Goal: Information Seeking & Learning: Learn about a topic

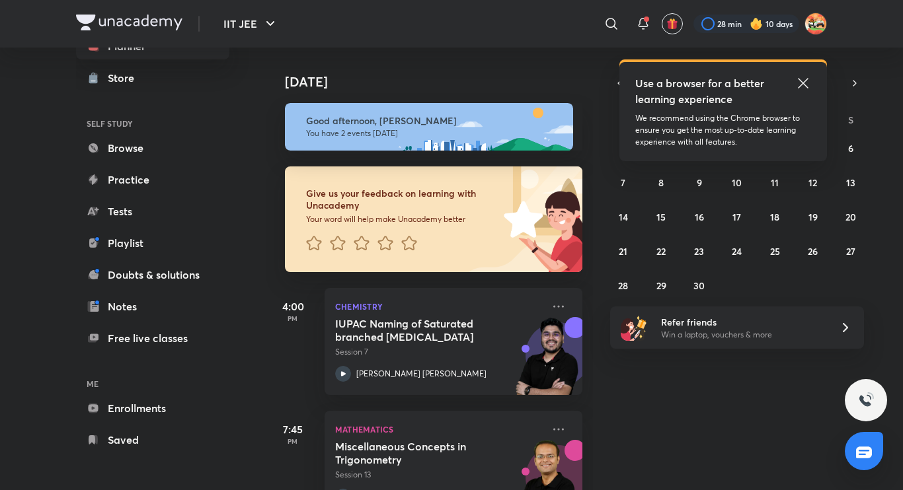
scroll to position [48, 0]
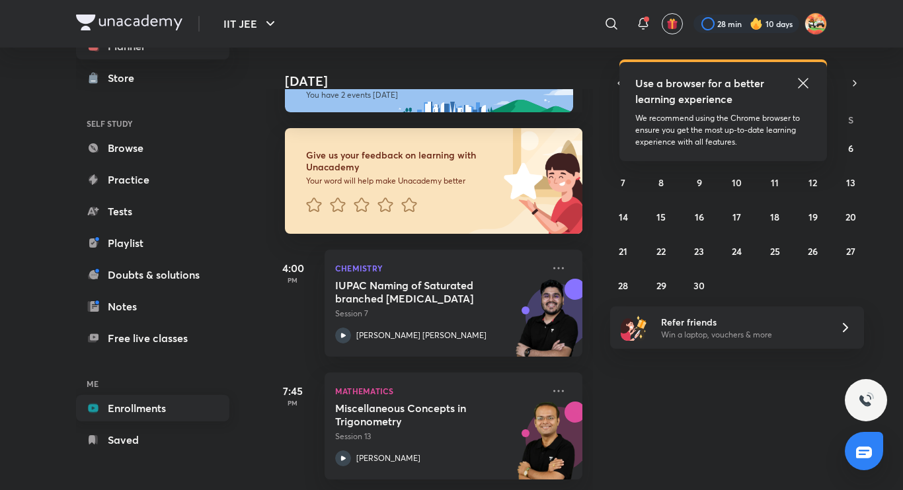
click at [186, 405] on link "Enrollments" at bounding box center [152, 408] width 153 height 26
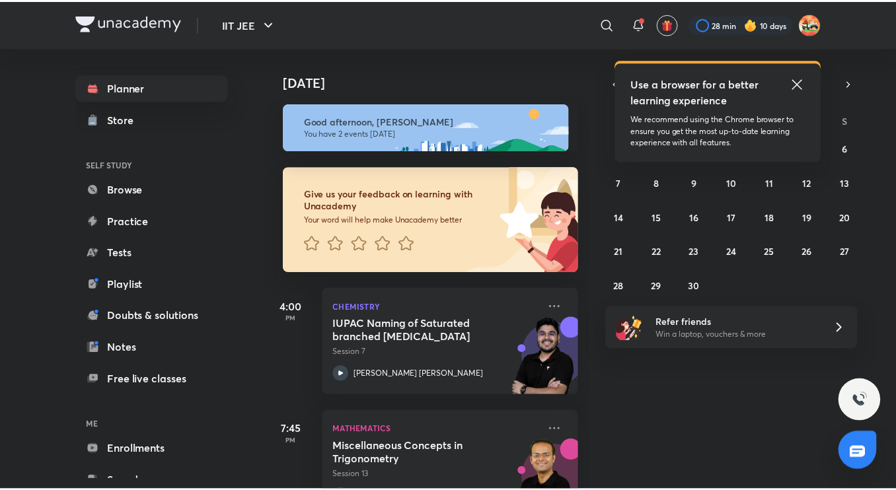
scroll to position [48, 0]
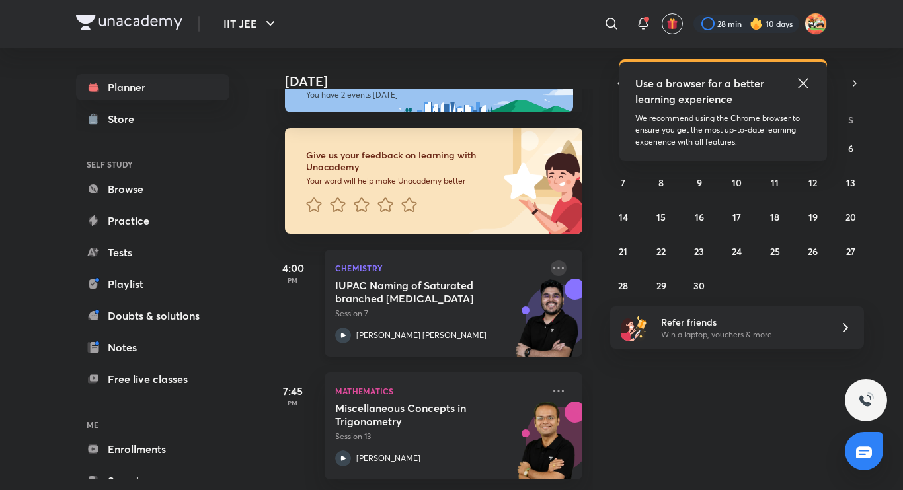
click at [552, 260] on icon at bounding box center [558, 268] width 16 height 16
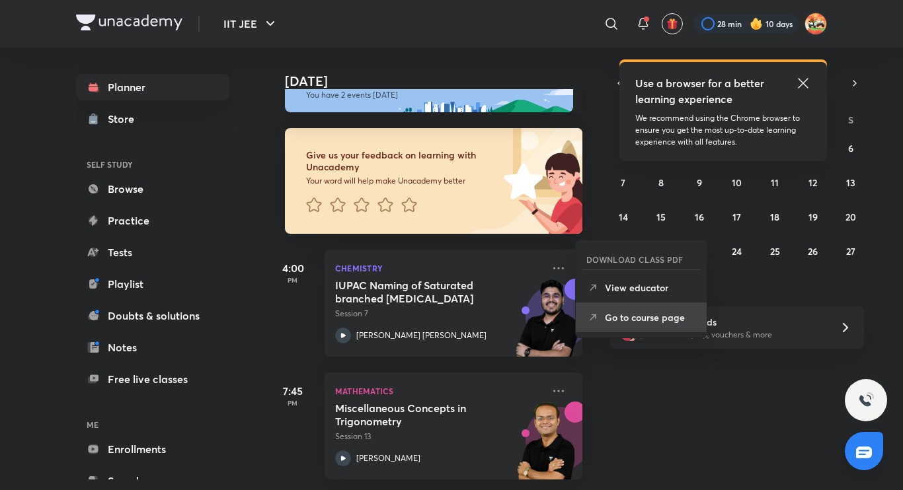
click at [622, 313] on p "Go to course page" at bounding box center [650, 318] width 91 height 14
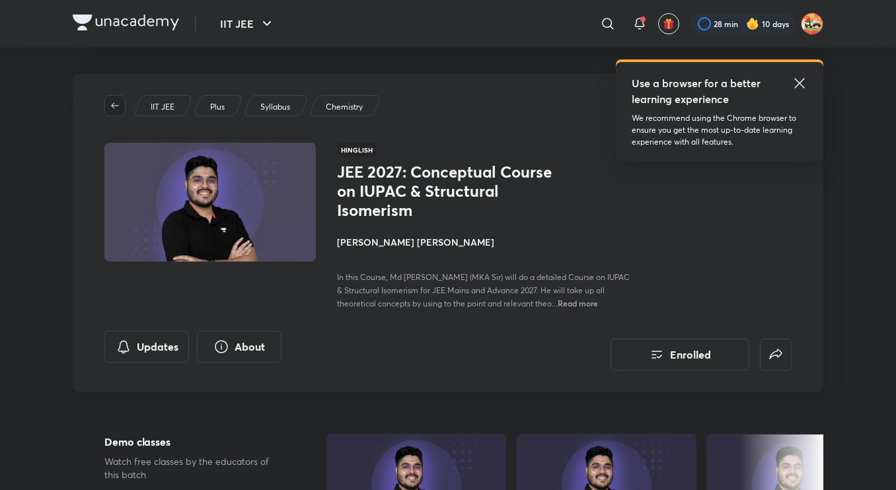
click at [114, 110] on icon "button" at bounding box center [115, 105] width 11 height 11
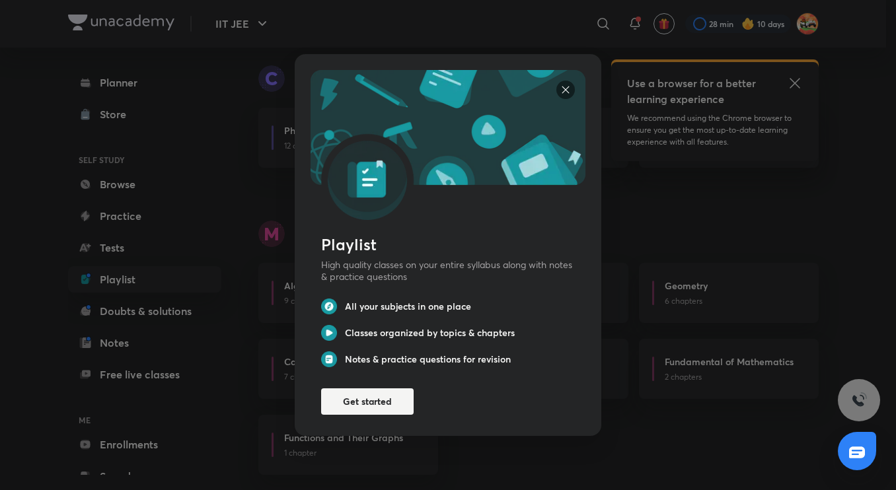
scroll to position [467, 0]
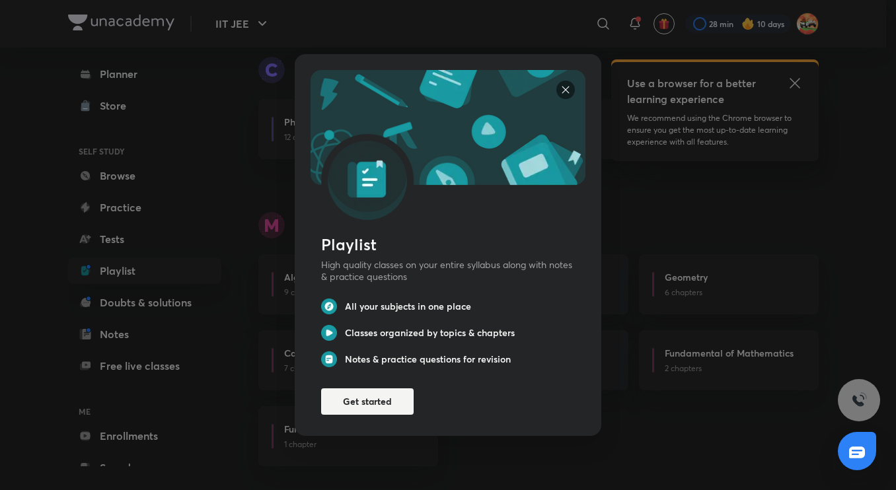
click at [558, 85] on img at bounding box center [565, 90] width 19 height 19
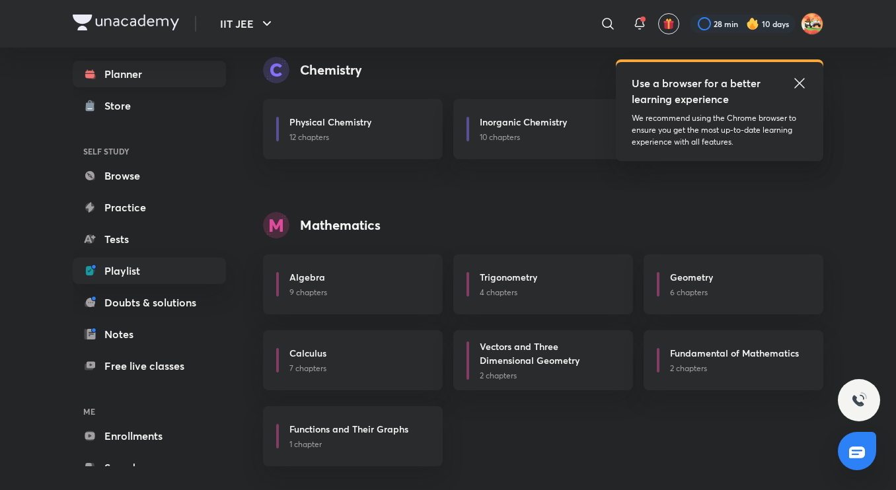
click at [204, 82] on link "Planner" at bounding box center [149, 74] width 153 height 26
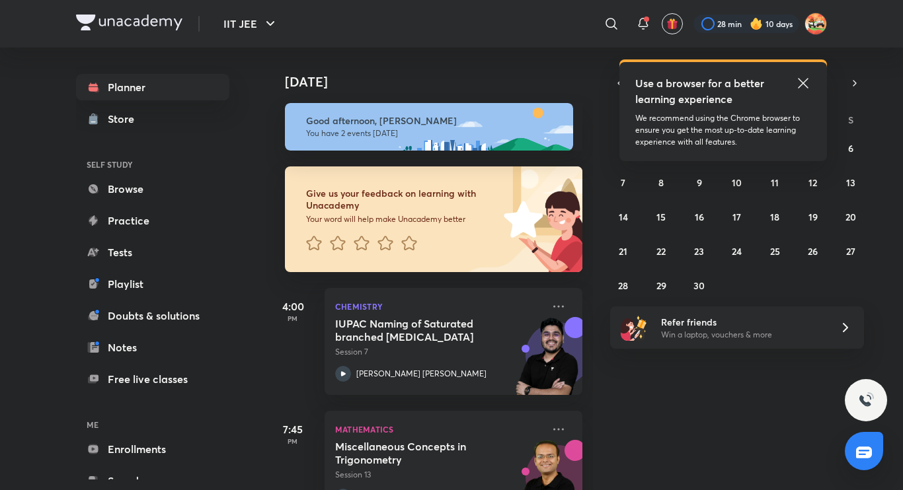
click at [800, 80] on icon at bounding box center [803, 83] width 10 height 10
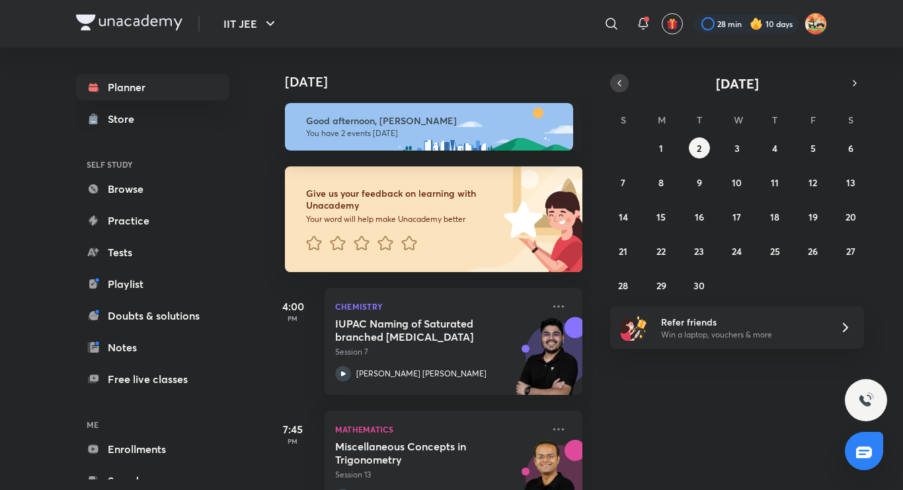
click at [620, 88] on icon "button" at bounding box center [619, 83] width 11 height 12
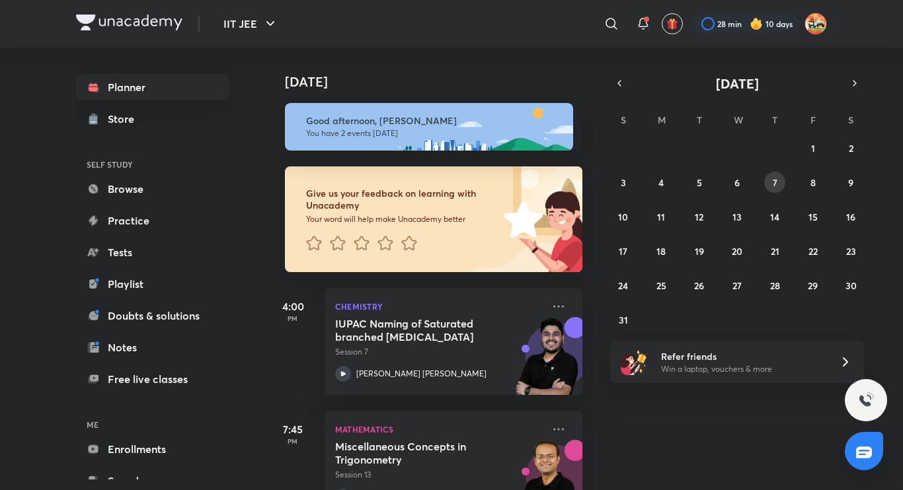
click at [774, 192] on button "7" at bounding box center [774, 182] width 21 height 21
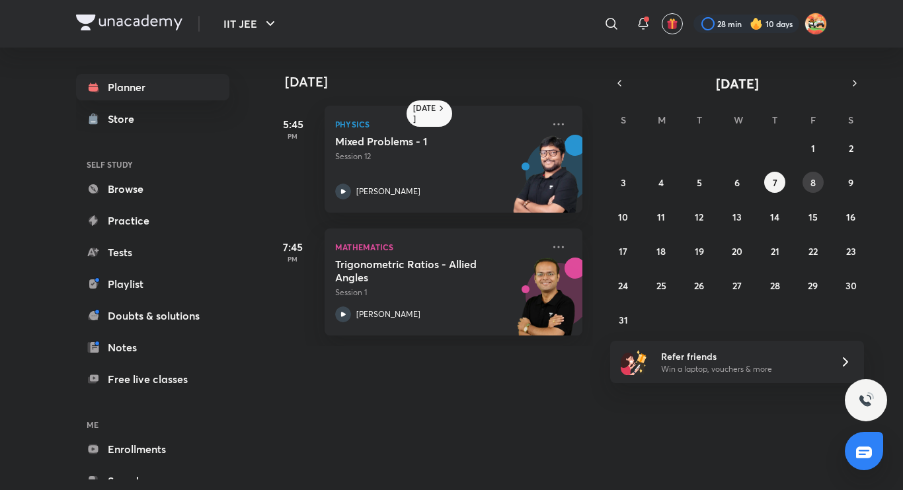
click at [810, 185] on abbr "8" at bounding box center [812, 182] width 5 height 13
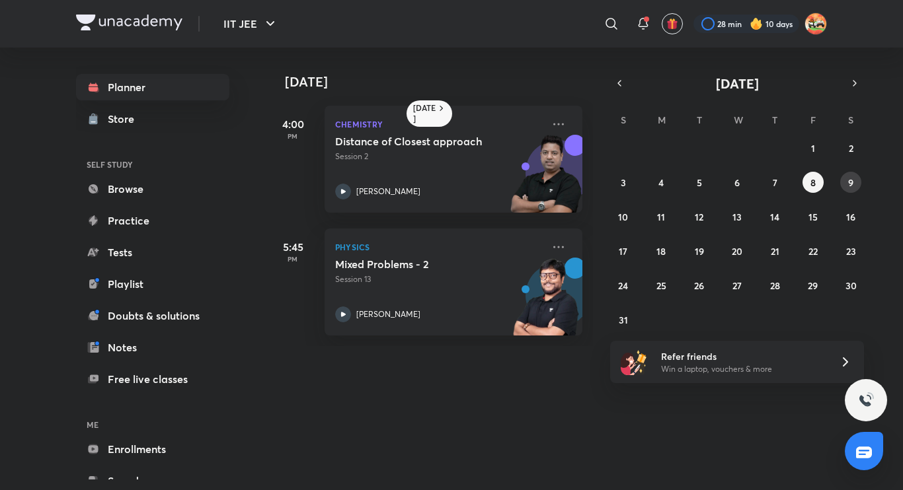
click at [852, 185] on abbr "9" at bounding box center [850, 182] width 5 height 13
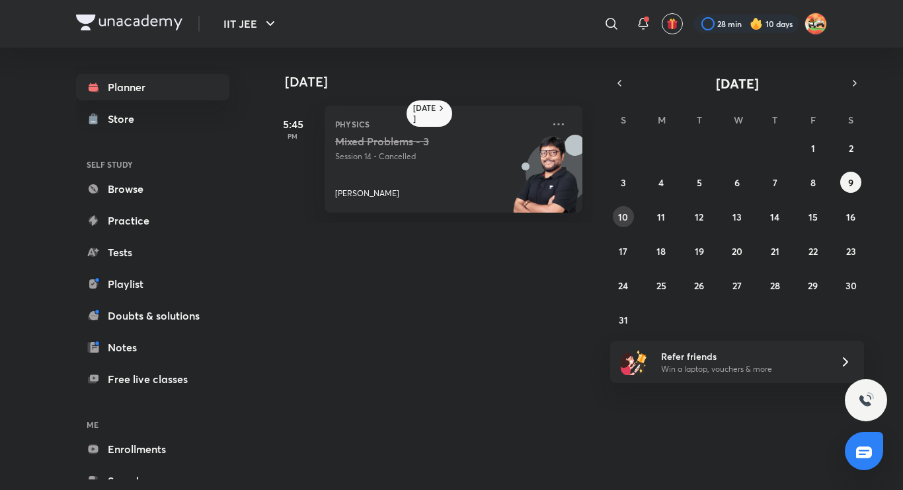
click at [621, 214] on abbr "10" at bounding box center [623, 217] width 10 height 13
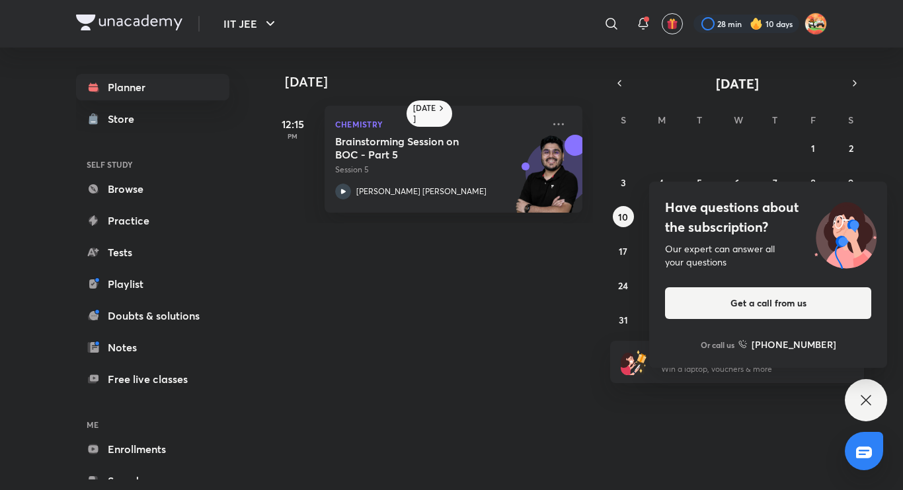
click at [869, 410] on div "Have questions about the subscription? Our expert can answer all your questions…" at bounding box center [865, 400] width 42 height 42
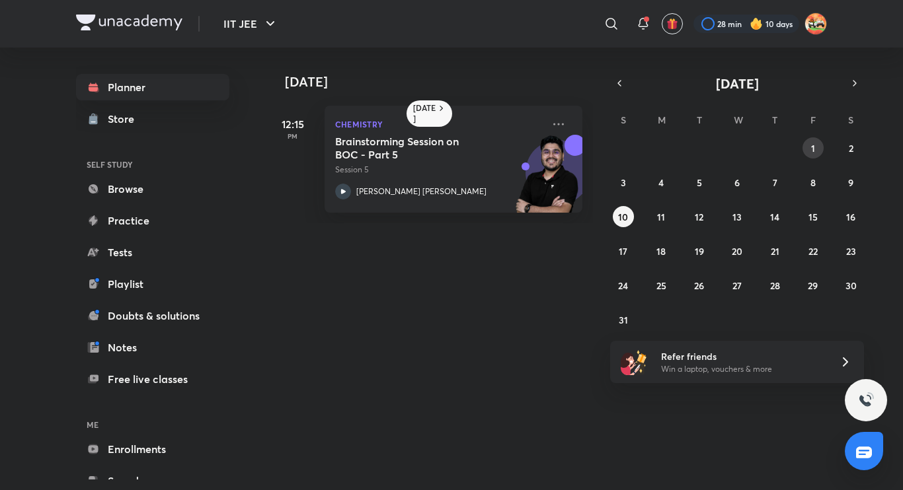
click at [813, 144] on abbr "1" at bounding box center [813, 148] width 4 height 13
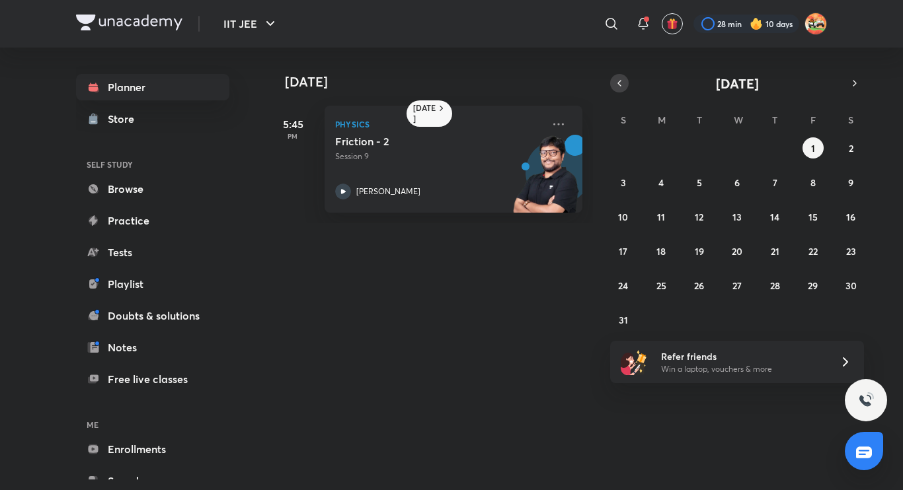
click at [619, 78] on icon "button" at bounding box center [619, 83] width 11 height 12
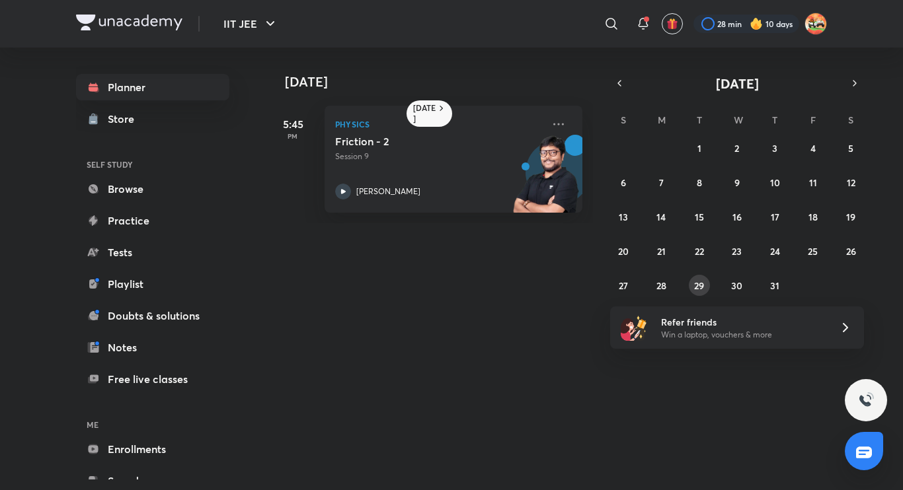
click at [706, 286] on button "29" at bounding box center [698, 285] width 21 height 21
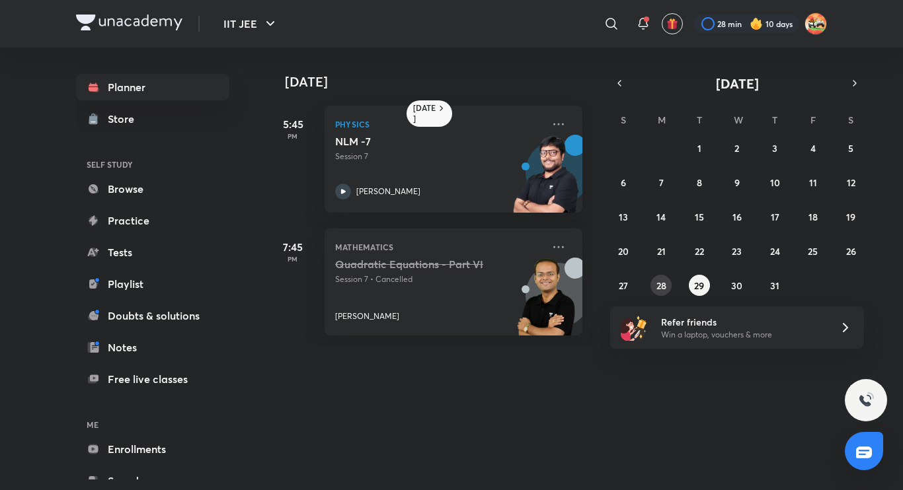
click at [662, 288] on abbr "28" at bounding box center [661, 285] width 10 height 13
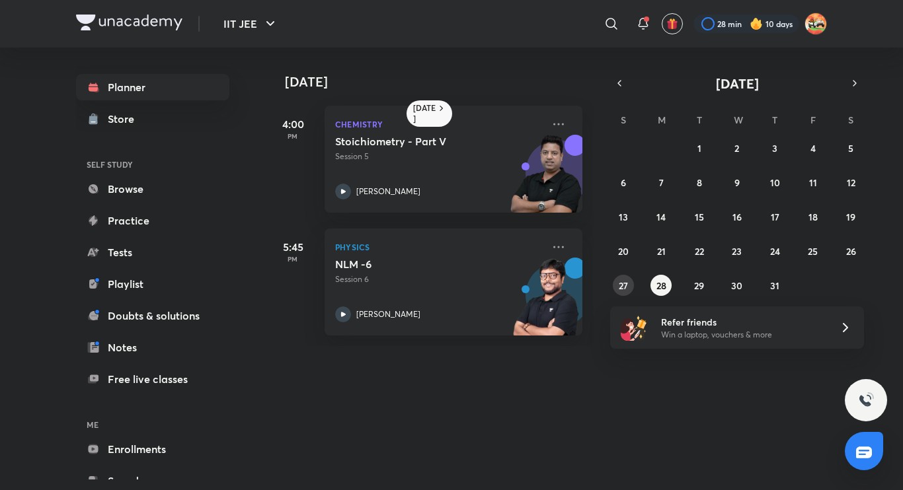
click at [623, 281] on abbr "27" at bounding box center [622, 285] width 9 height 13
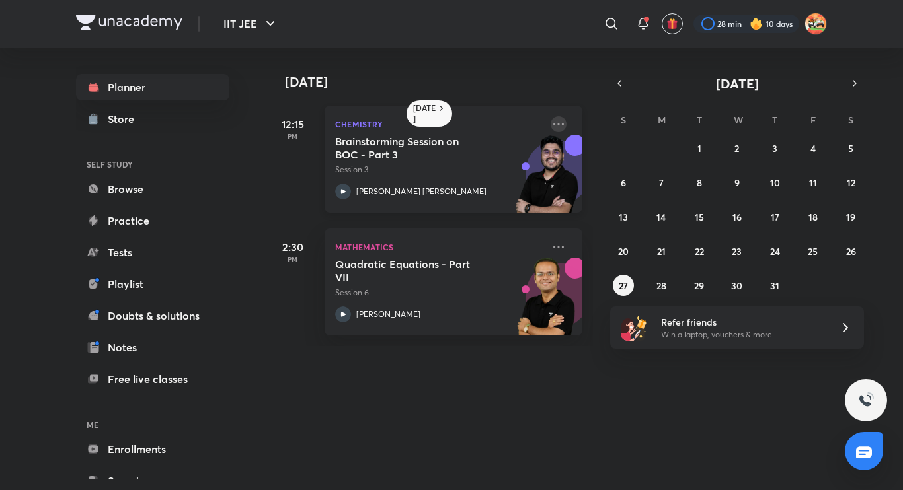
click at [552, 122] on icon at bounding box center [558, 124] width 16 height 16
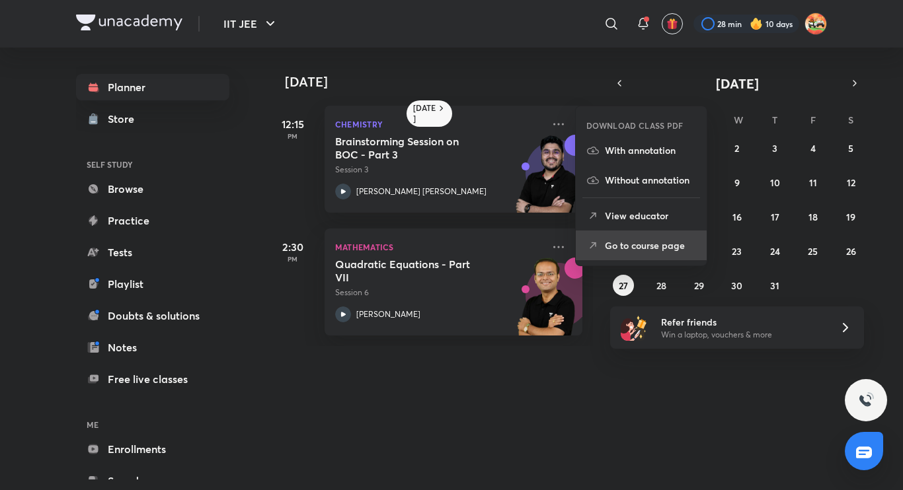
click at [620, 240] on p "Go to course page" at bounding box center [650, 246] width 91 height 14
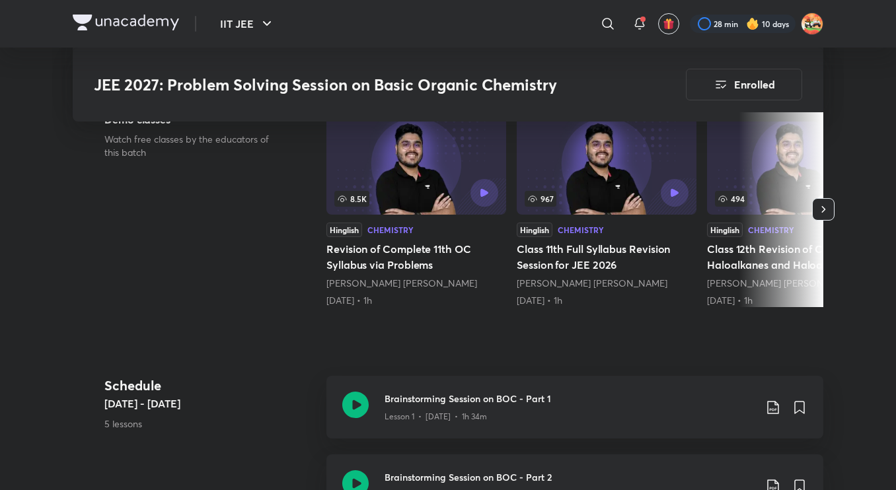
scroll to position [411, 0]
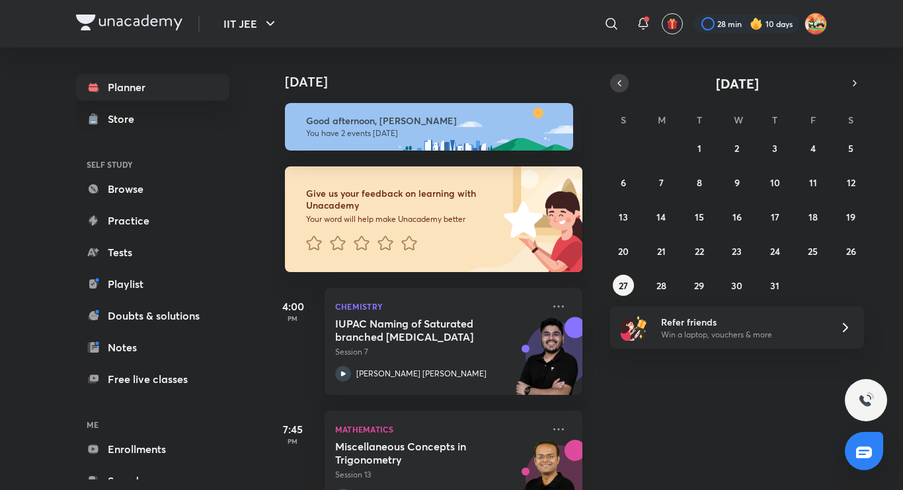
click at [620, 85] on icon "button" at bounding box center [619, 83] width 3 height 5
click at [698, 147] on abbr "3" at bounding box center [698, 148] width 5 height 13
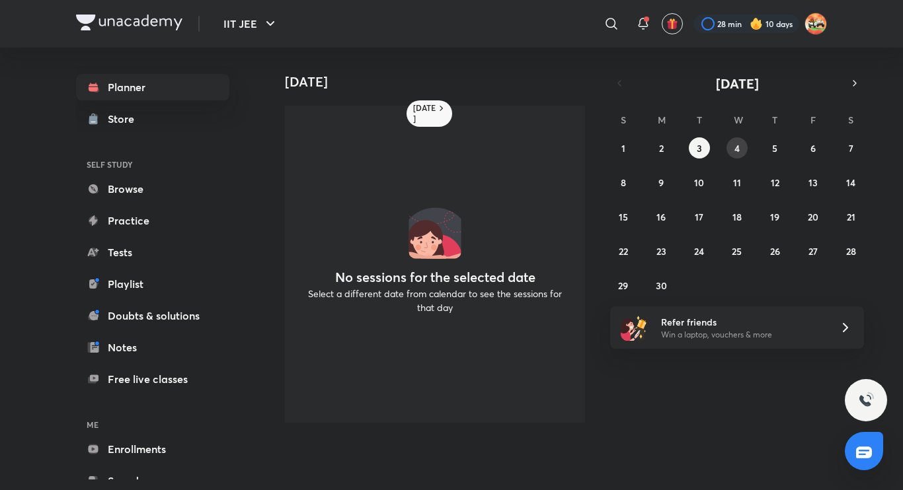
click at [737, 149] on abbr "4" at bounding box center [736, 148] width 5 height 13
click at [770, 149] on button "5" at bounding box center [774, 147] width 21 height 21
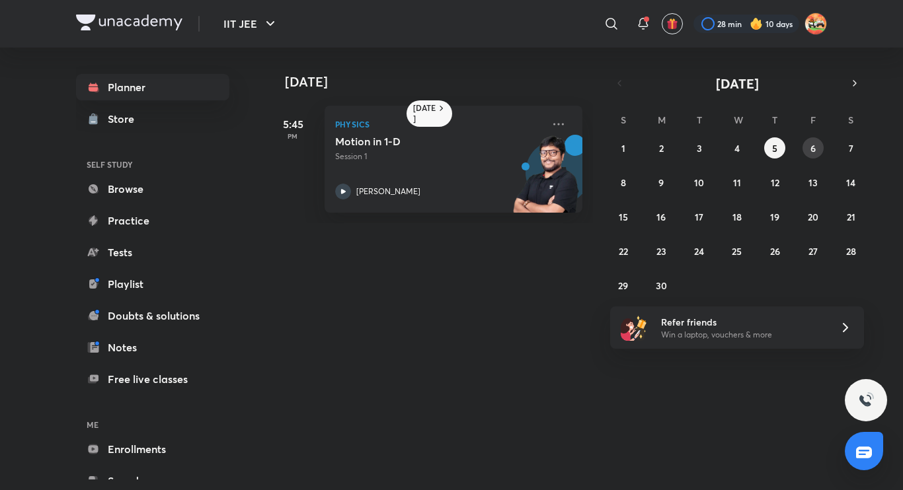
click at [813, 151] on abbr "6" at bounding box center [812, 148] width 5 height 13
click at [850, 151] on abbr "7" at bounding box center [850, 148] width 5 height 13
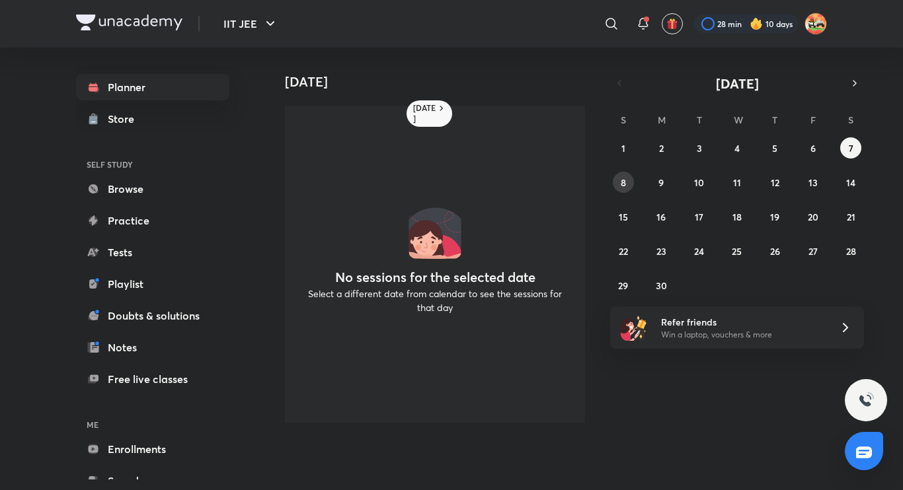
click at [626, 183] on button "8" at bounding box center [623, 182] width 21 height 21
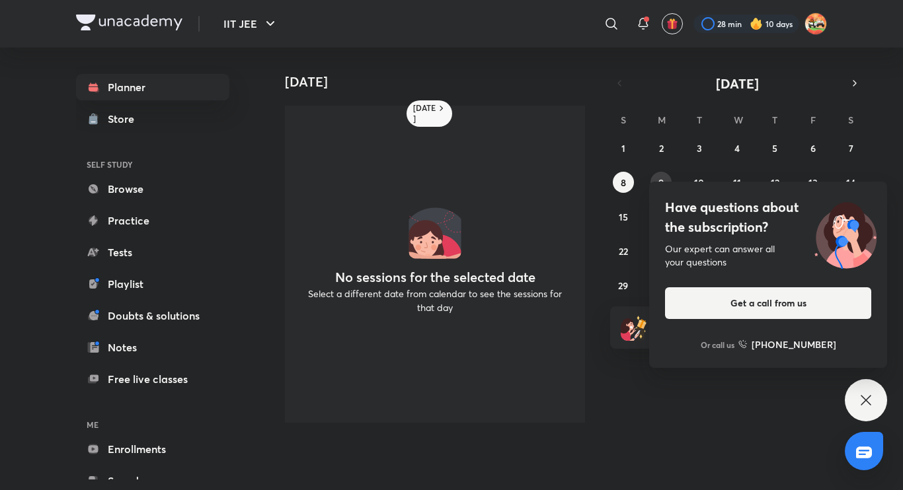
click at [667, 183] on div "Have questions about the subscription? Our expert can answer all your questions…" at bounding box center [768, 275] width 238 height 186
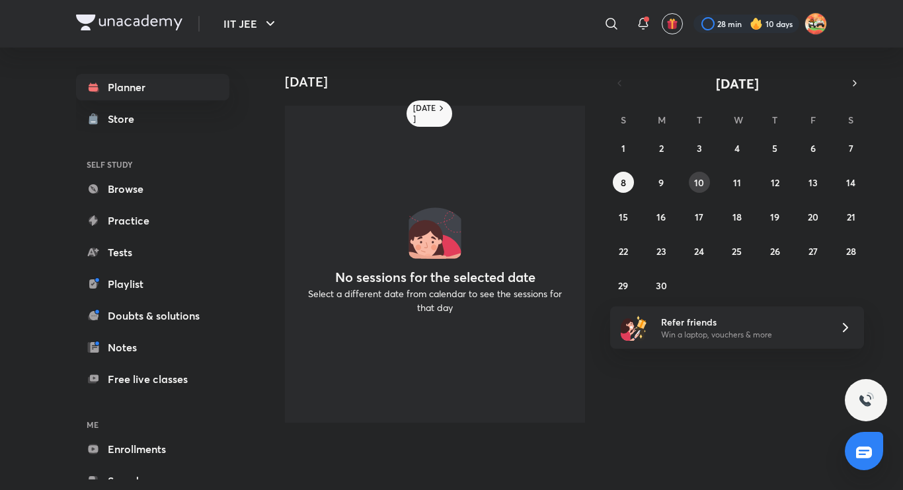
click at [700, 182] on abbr "10" at bounding box center [699, 182] width 10 height 13
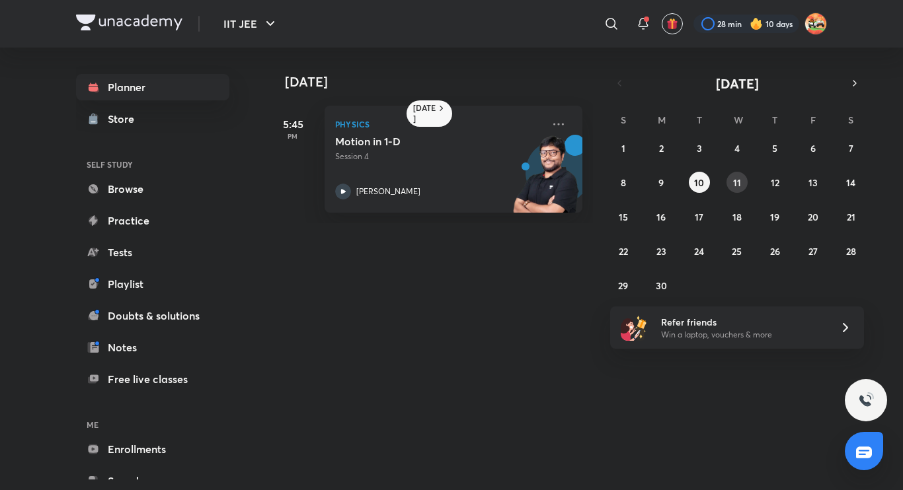
click at [734, 182] on abbr "11" at bounding box center [737, 182] width 8 height 13
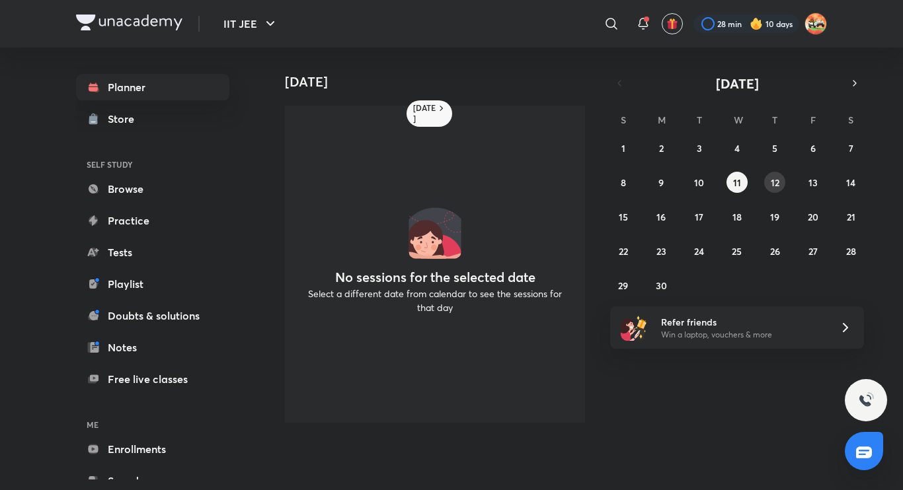
click at [776, 178] on abbr "12" at bounding box center [774, 182] width 9 height 13
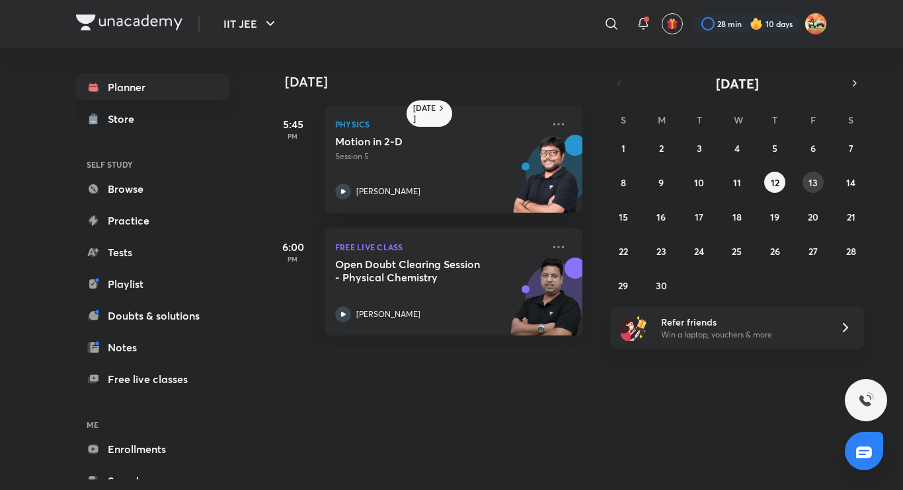
click at [805, 180] on button "13" at bounding box center [812, 182] width 21 height 21
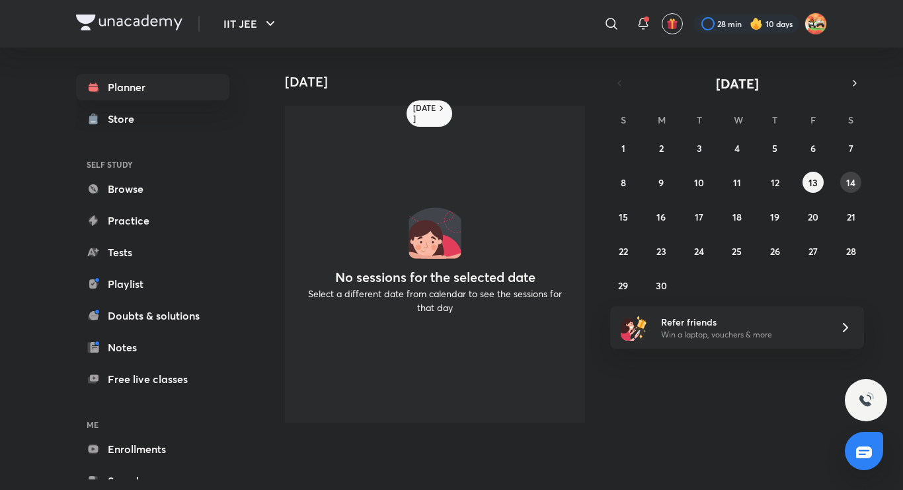
click at [842, 183] on button "14" at bounding box center [850, 182] width 21 height 21
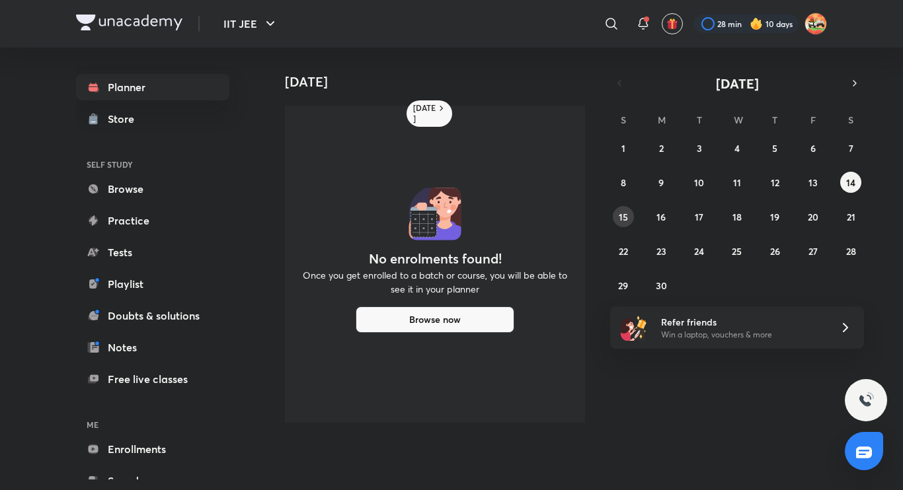
click at [624, 217] on abbr "15" at bounding box center [622, 217] width 9 height 13
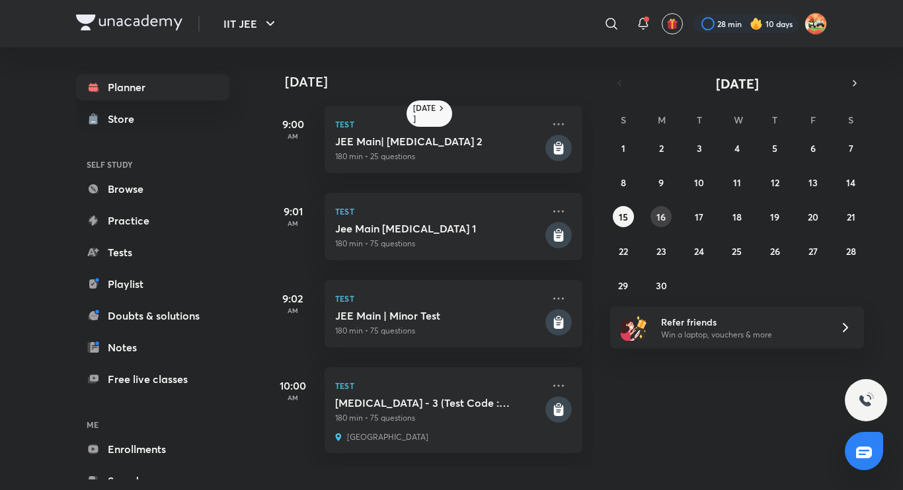
click at [661, 217] on abbr "16" at bounding box center [660, 217] width 9 height 13
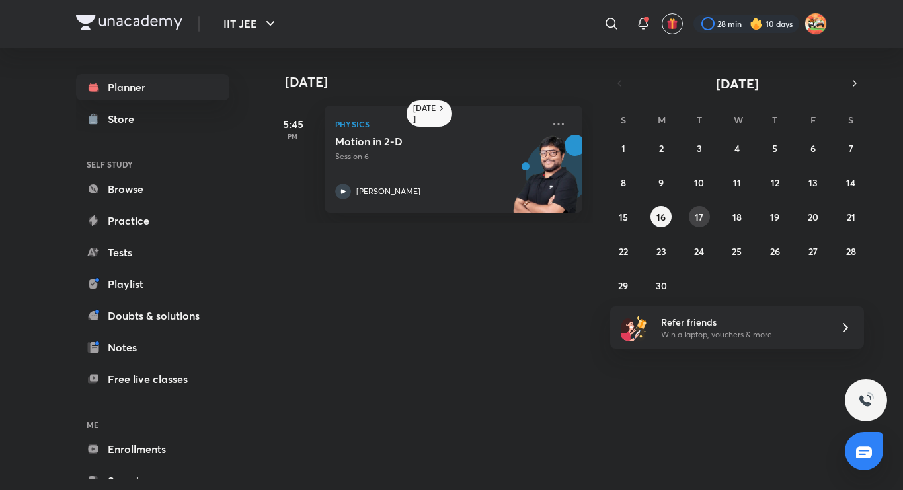
click at [698, 220] on abbr "17" at bounding box center [698, 217] width 9 height 13
click at [734, 219] on abbr "18" at bounding box center [736, 217] width 9 height 13
click at [767, 220] on button "19" at bounding box center [774, 216] width 21 height 21
